Goal: Find specific page/section: Find specific page/section

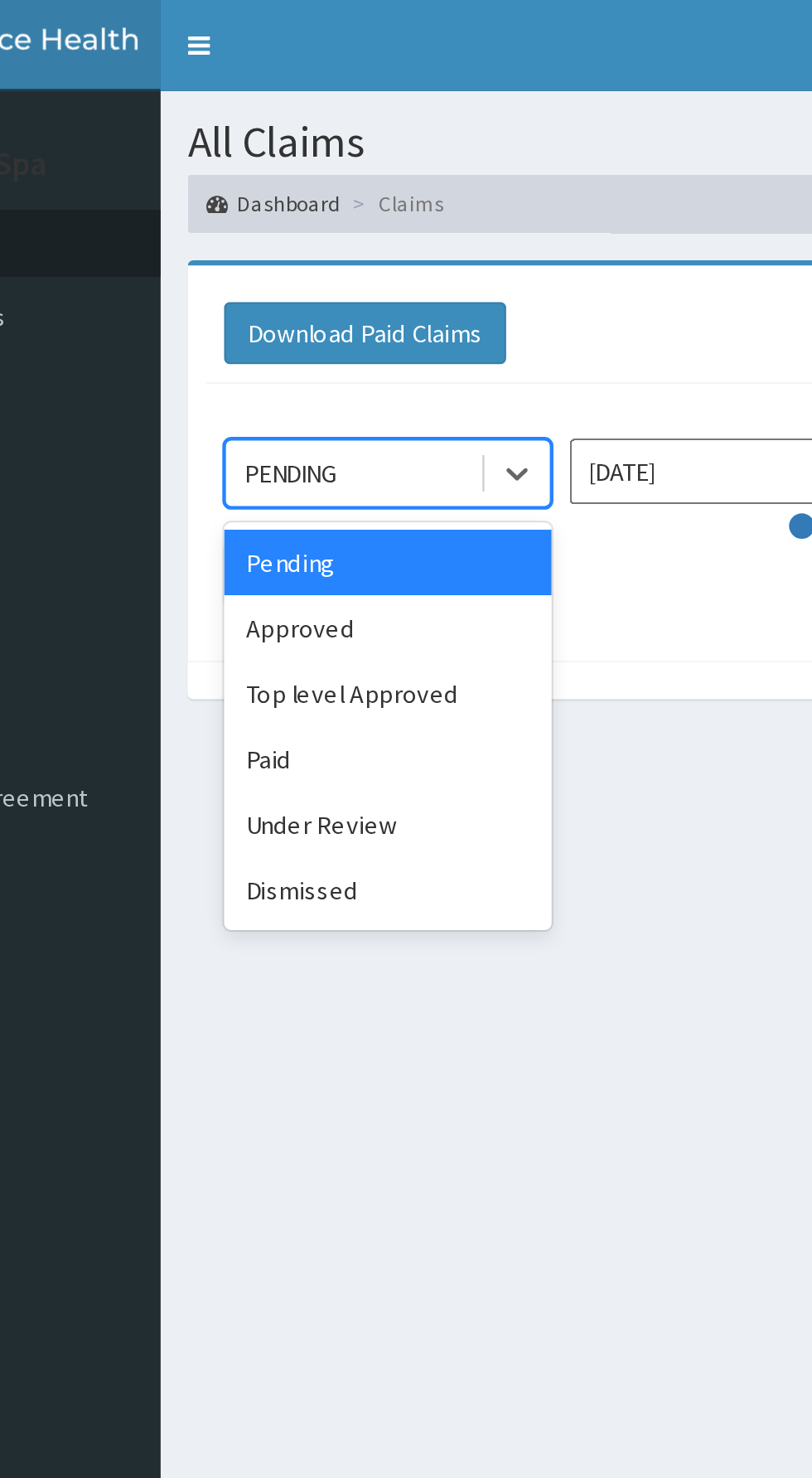
click at [311, 344] on div "Paid" at bounding box center [294, 345] width 149 height 30
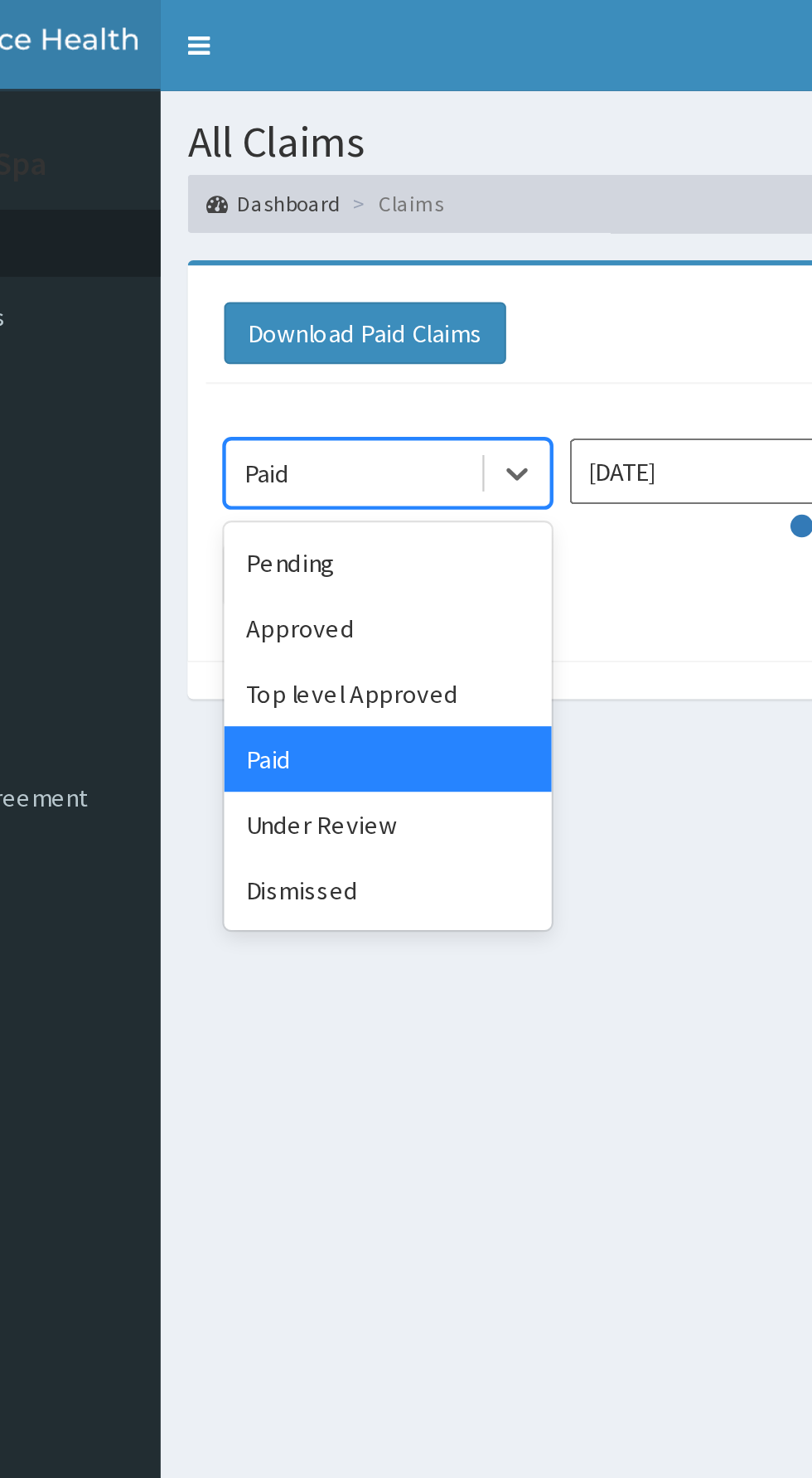
click at [305, 280] on div "Approved" at bounding box center [294, 285] width 149 height 30
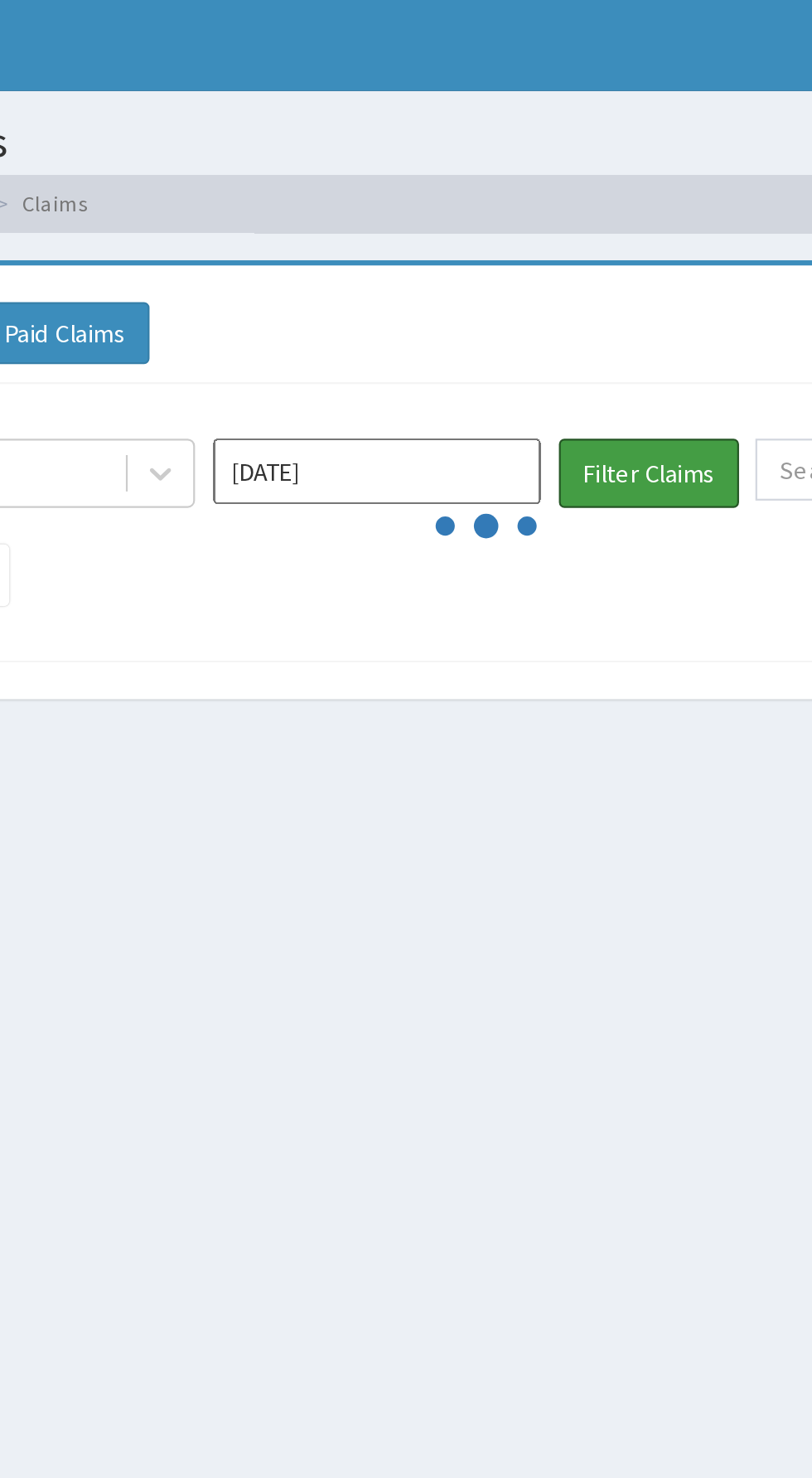
click at [583, 218] on button "Filter Claims" at bounding box center [575, 215] width 82 height 31
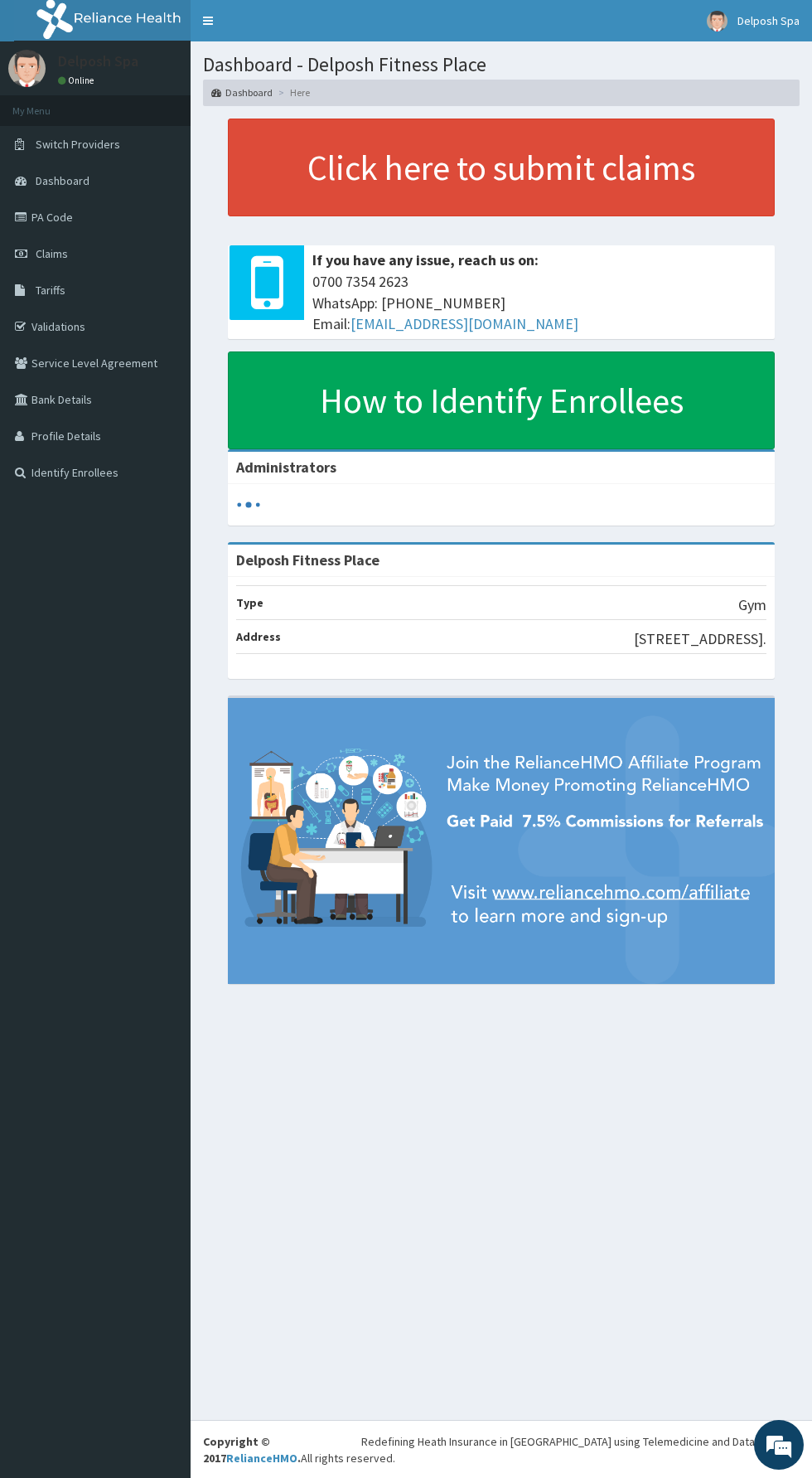
click at [127, 225] on link "PA Code" at bounding box center [95, 217] width 191 height 36
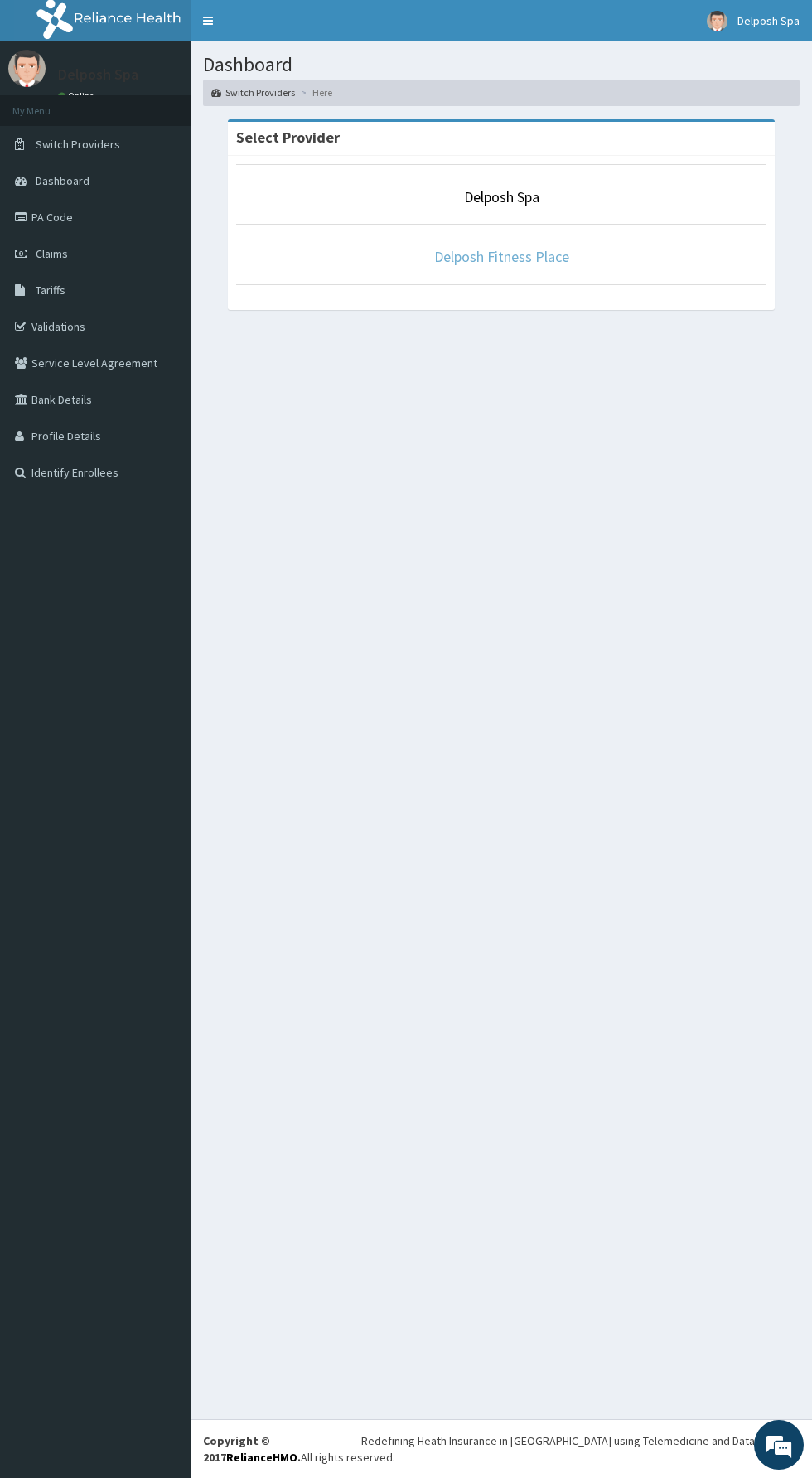
click at [508, 253] on link "Delposh Fitness Place" at bounding box center [502, 257] width 135 height 19
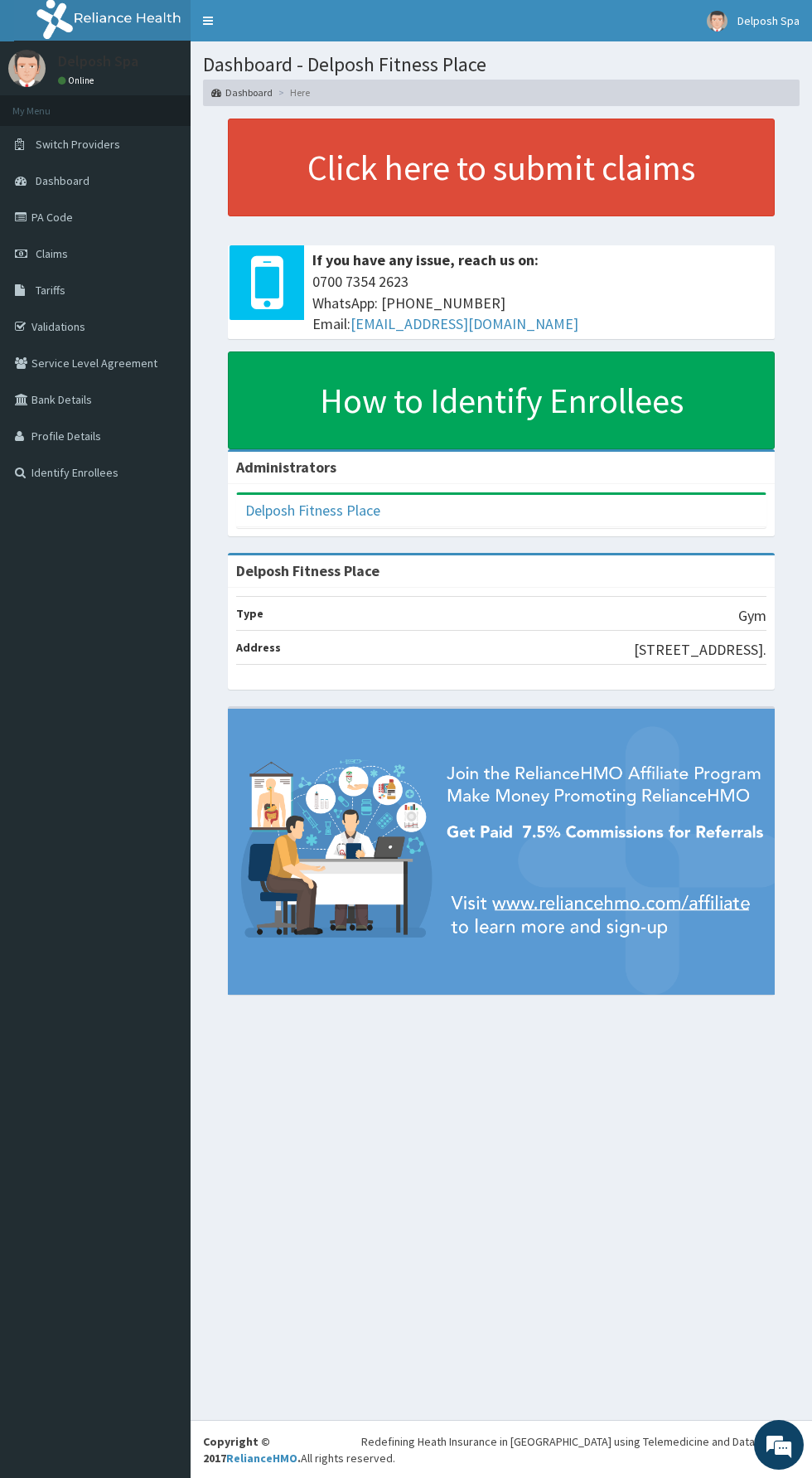
click at [20, 217] on icon at bounding box center [24, 217] width 17 height 12
